Goal: Task Accomplishment & Management: Manage account settings

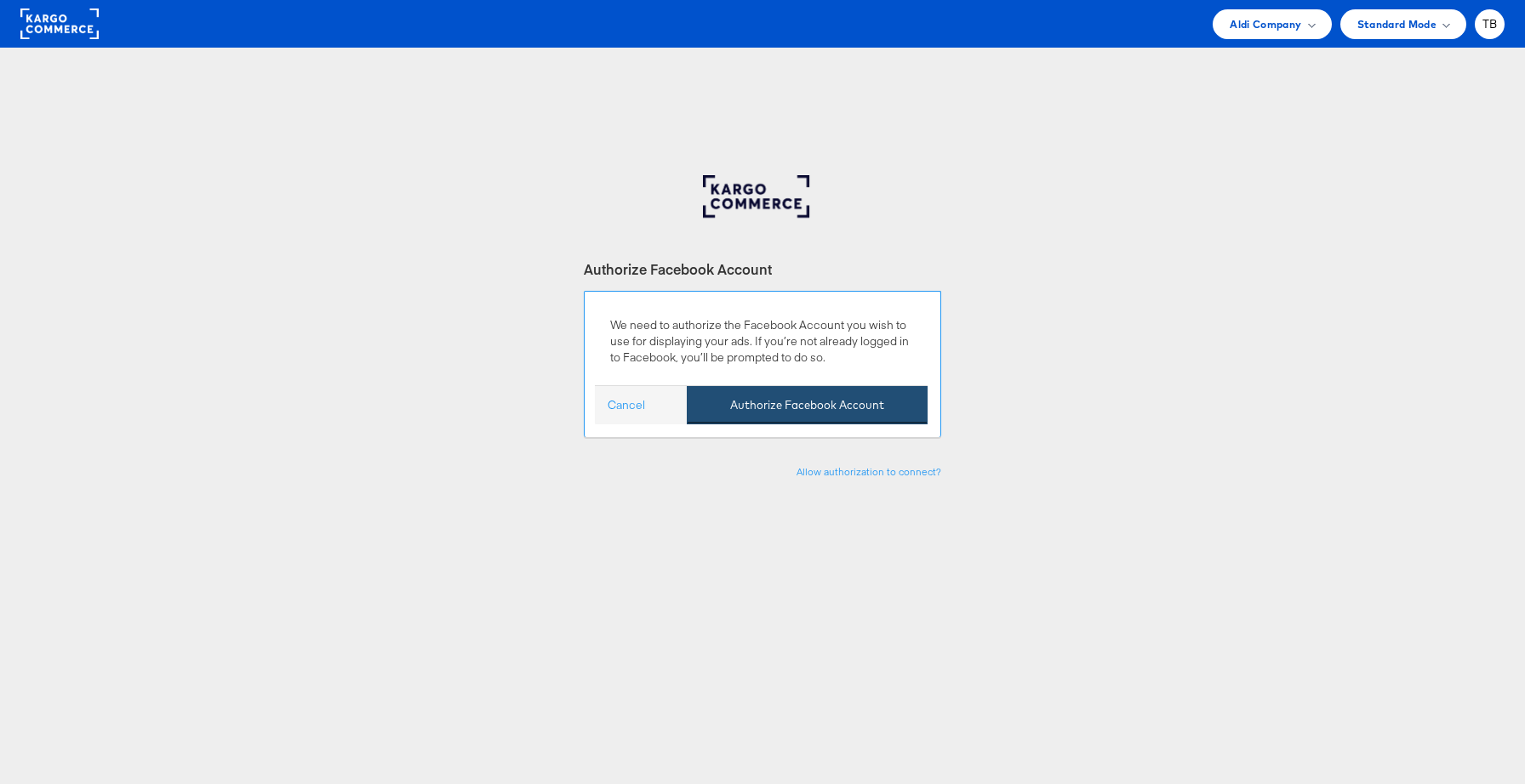
click at [873, 398] on button "Authorize Facebook Account" at bounding box center [807, 405] width 241 height 39
click at [825, 412] on button "Authorize Facebook Account" at bounding box center [807, 405] width 241 height 39
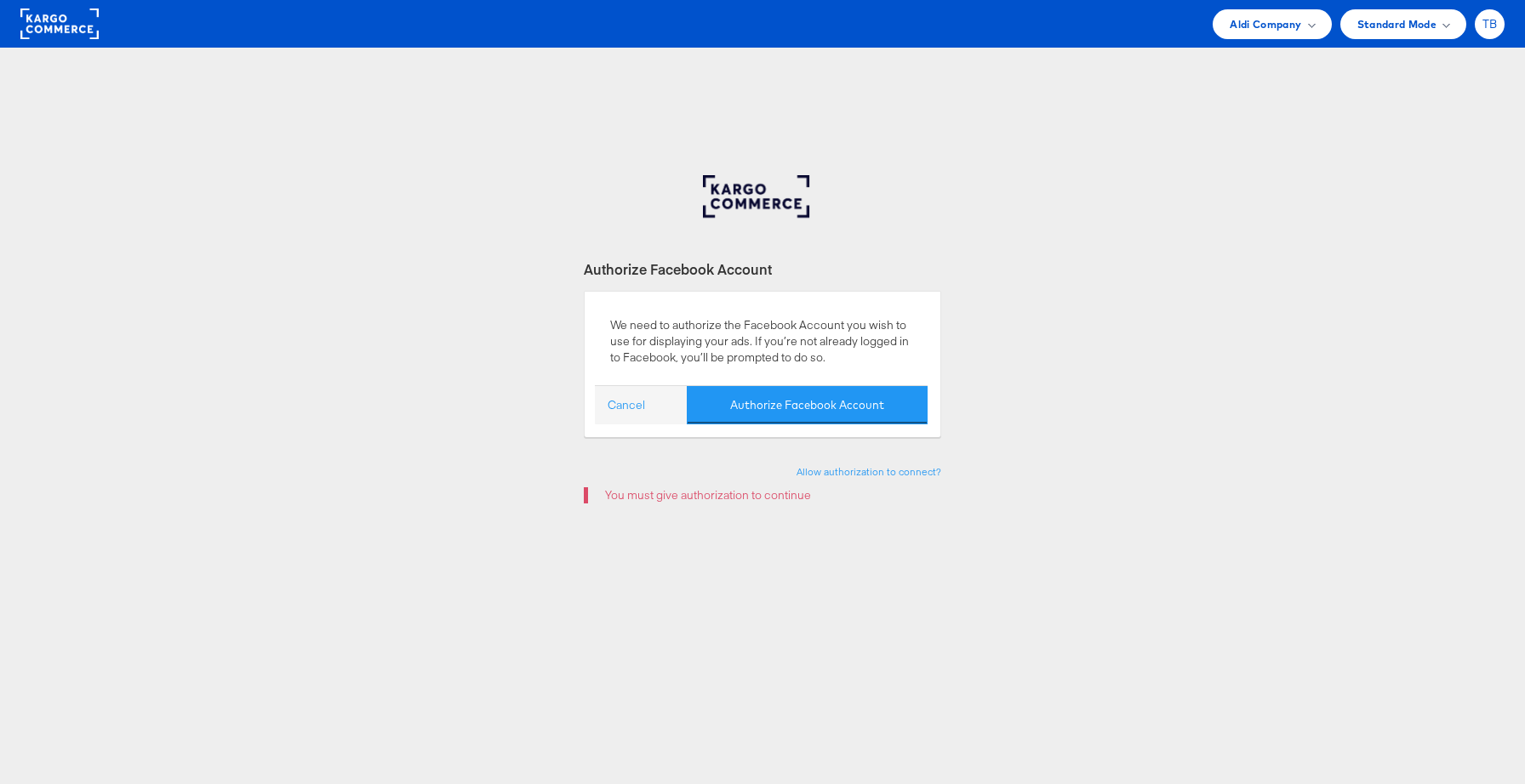
click at [1494, 26] on span "TB" at bounding box center [1491, 24] width 15 height 11
click at [1362, 196] on link "Logout" at bounding box center [1419, 194] width 146 height 17
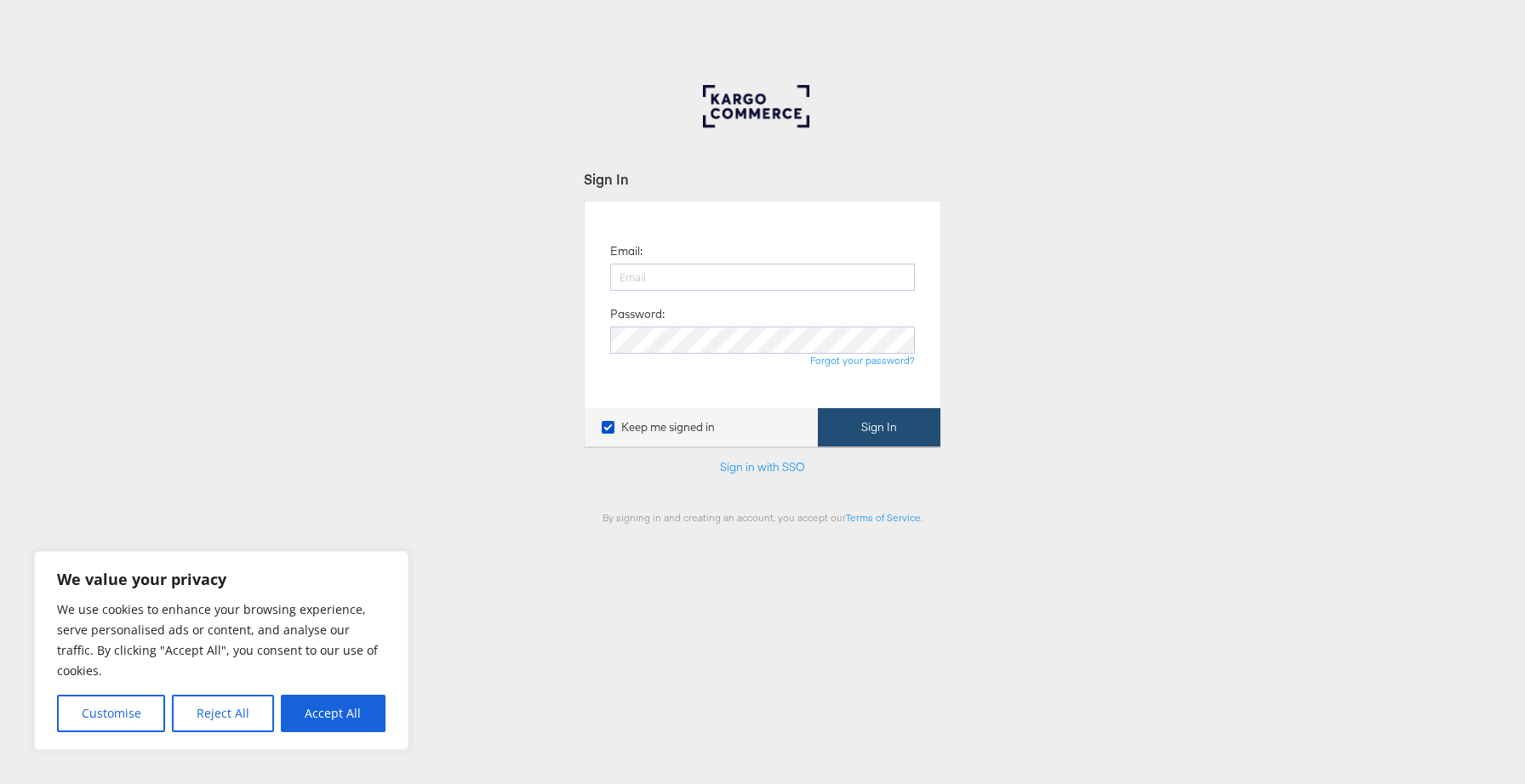
type input "[EMAIL_ADDRESS][DOMAIN_NAME]"
click at [878, 427] on button "Sign In" at bounding box center [879, 427] width 122 height 39
